Goal: Information Seeking & Learning: Find specific fact

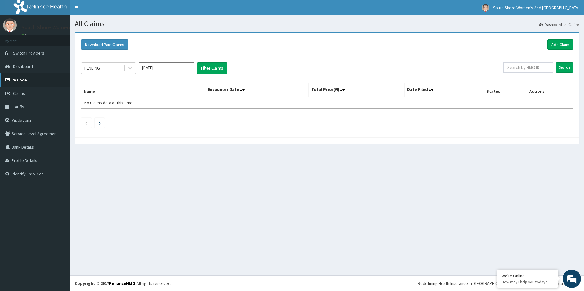
click at [16, 80] on link "PA Code" at bounding box center [35, 79] width 70 height 13
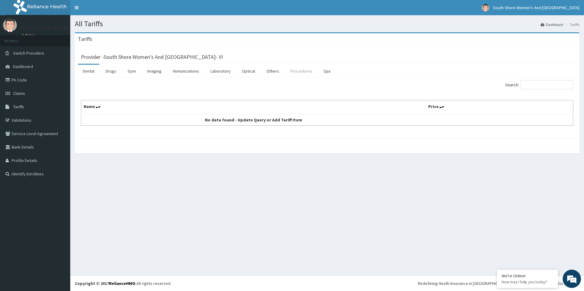
click at [295, 71] on link "Procedures" at bounding box center [300, 71] width 31 height 13
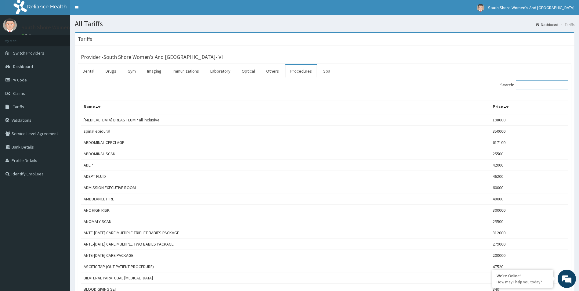
click at [542, 86] on input "Search:" at bounding box center [542, 84] width 52 height 9
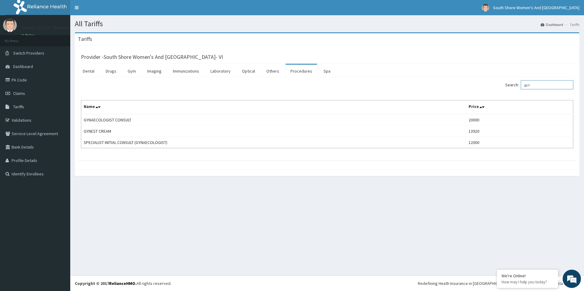
drag, startPoint x: 535, startPoint y: 84, endPoint x: 495, endPoint y: 73, distance: 42.1
click at [522, 85] on label "Search: gyn" at bounding box center [539, 84] width 68 height 9
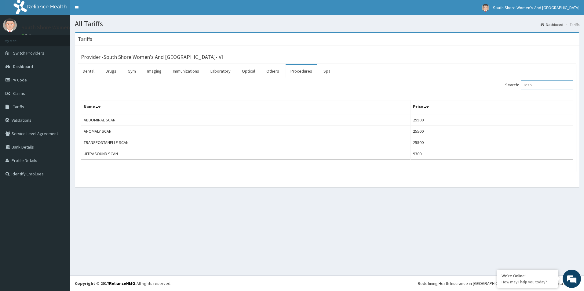
type input "scan"
click at [214, 70] on link "Laboratory" at bounding box center [220, 71] width 30 height 13
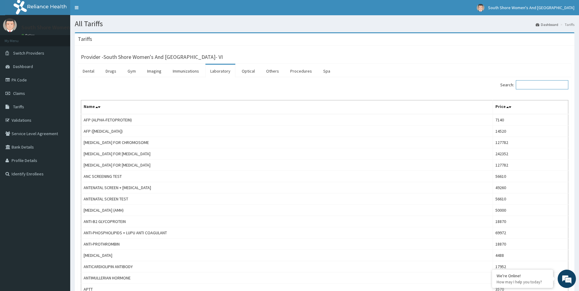
click at [536, 85] on input "Search:" at bounding box center [542, 84] width 52 height 9
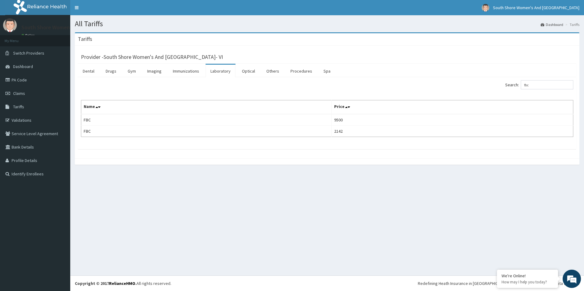
click at [368, 79] on div "Search: fbc Name Price FBC 9500 FBC 2142" at bounding box center [327, 113] width 498 height 72
drag, startPoint x: 538, startPoint y: 84, endPoint x: 524, endPoint y: 83, distance: 14.4
click at [524, 83] on label "Search: fbc" at bounding box center [539, 84] width 68 height 9
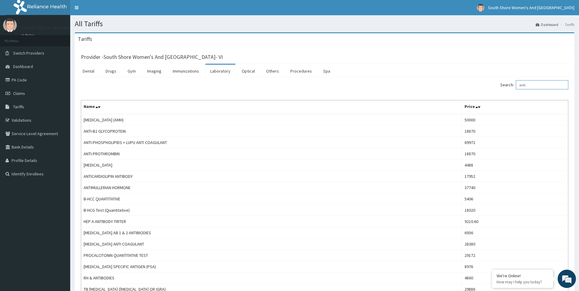
type input "anti"
